Goal: Task Accomplishment & Management: Manage account settings

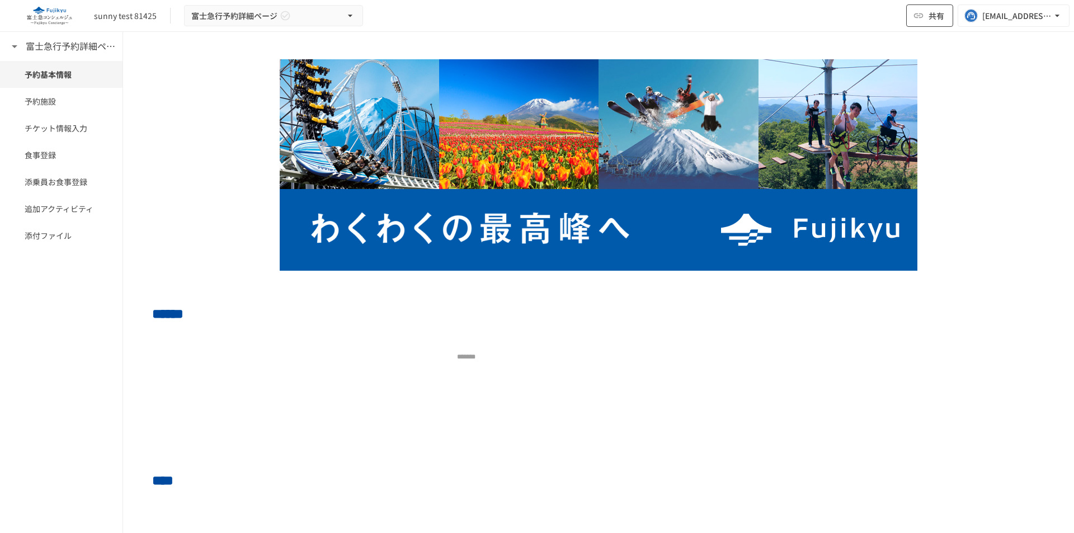
click at [921, 16] on icon "button" at bounding box center [918, 15] width 11 height 11
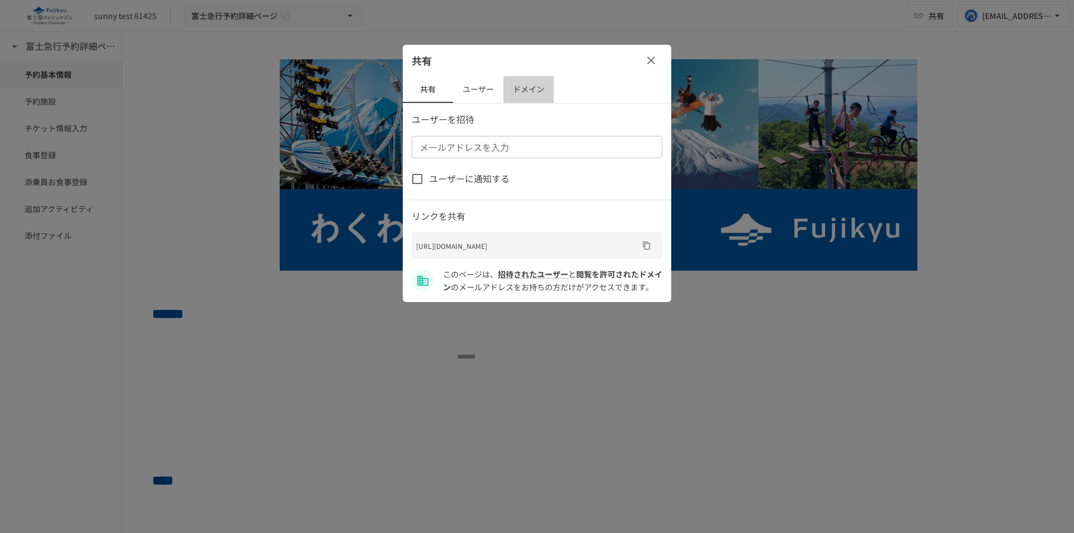
click at [529, 93] on button "ドメイン" at bounding box center [528, 89] width 50 height 27
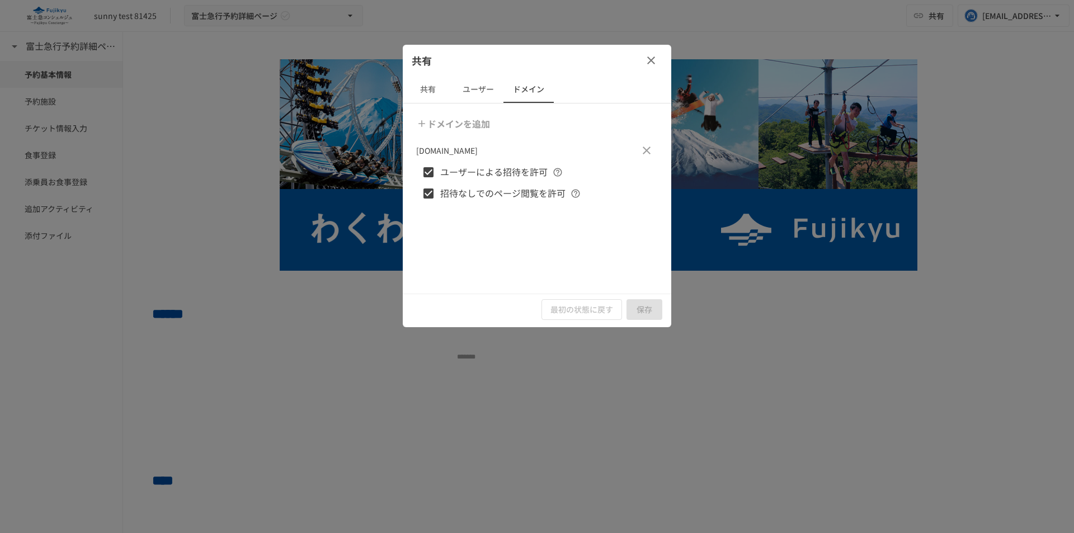
click at [485, 88] on button "ユーザー" at bounding box center [478, 89] width 50 height 27
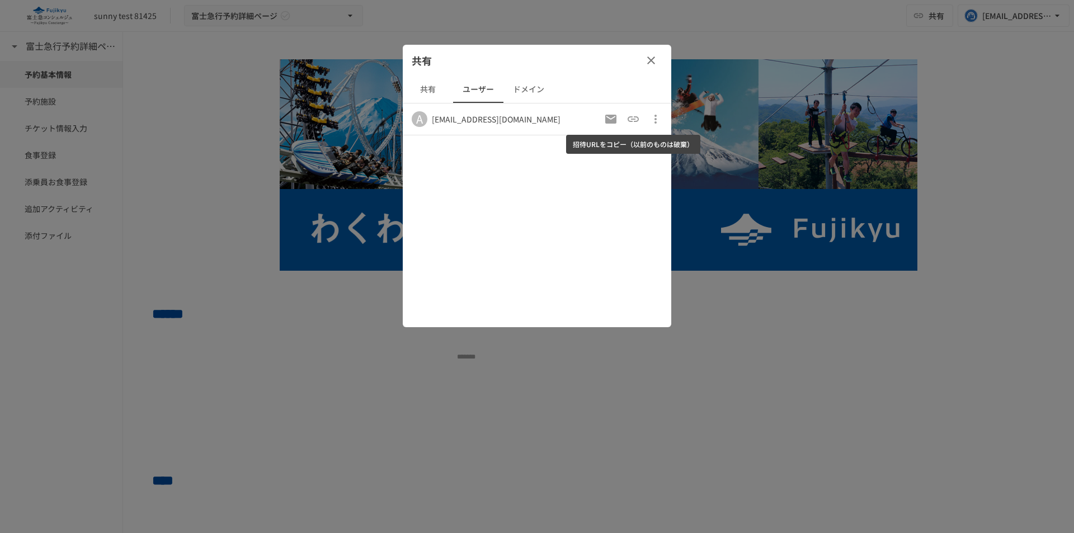
drag, startPoint x: 627, startPoint y: 118, endPoint x: 633, endPoint y: 124, distance: 8.3
click at [627, 118] on icon "招待URLをコピー（以前のものは破棄）" at bounding box center [632, 118] width 13 height 13
click at [739, 311] on div at bounding box center [537, 266] width 1074 height 533
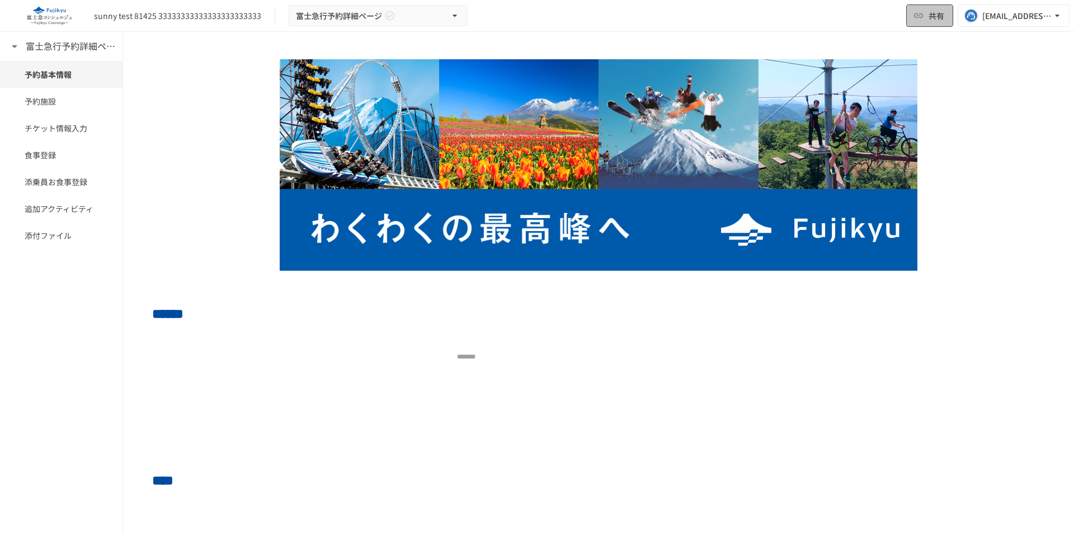
click at [945, 16] on button "共有" at bounding box center [929, 15] width 47 height 22
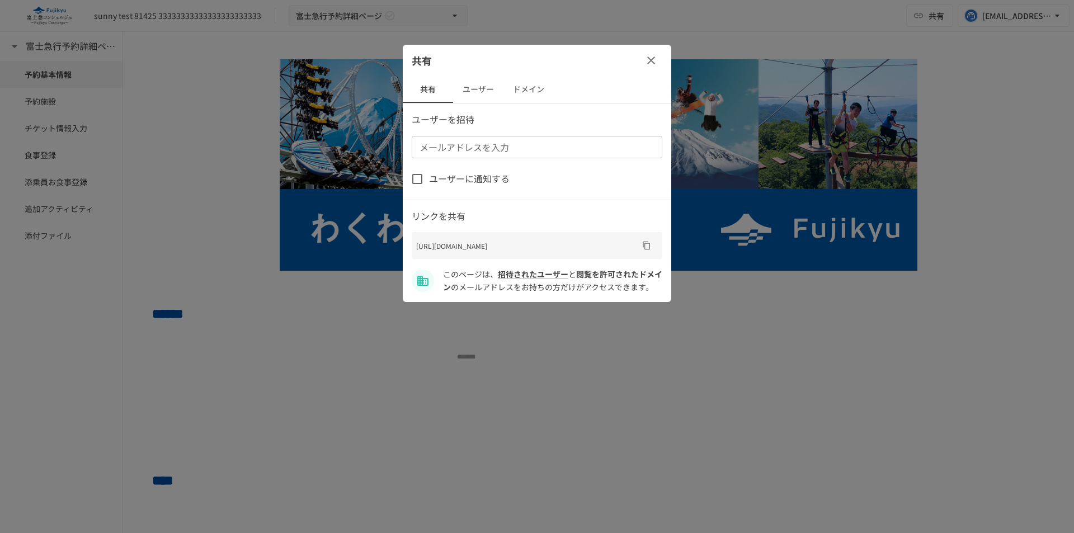
click at [477, 87] on button "ユーザー" at bounding box center [478, 89] width 50 height 27
